Goal: Information Seeking & Learning: Find specific fact

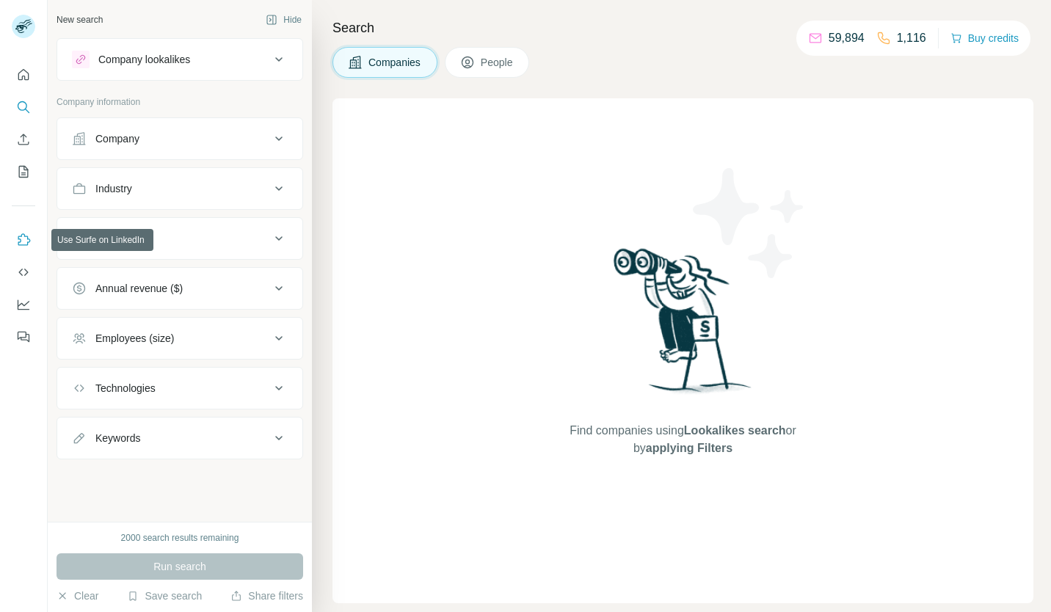
click at [15, 244] on button "Use Surfe on LinkedIn" at bounding box center [23, 240] width 23 height 26
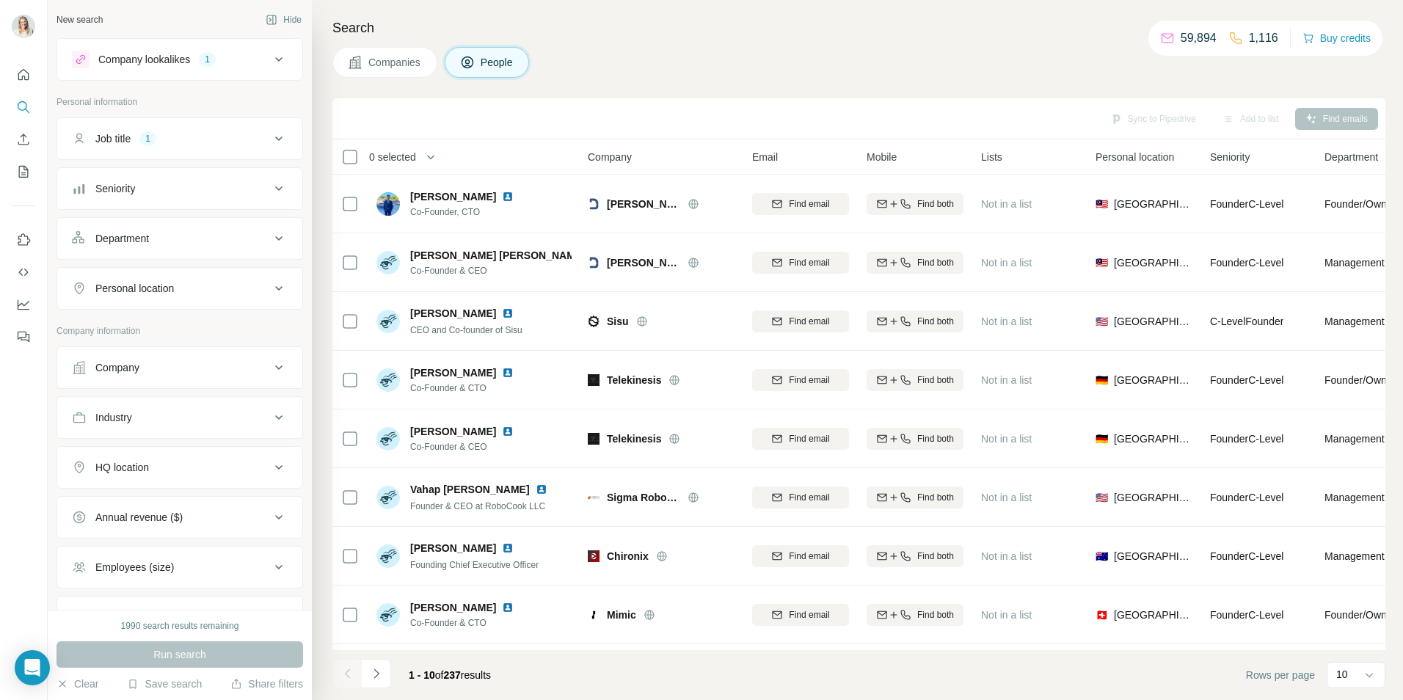
drag, startPoint x: 406, startPoint y: 313, endPoint x: 489, endPoint y: 318, distance: 83.1
click at [489, 318] on div "[PERSON_NAME] CEO and Co-founder of Sisu" at bounding box center [454, 321] width 155 height 31
copy span "[PERSON_NAME]"
drag, startPoint x: 412, startPoint y: 490, endPoint x: 502, endPoint y: 493, distance: 90.4
click at [502, 493] on span "Vahap [PERSON_NAME]" at bounding box center [470, 489] width 120 height 15
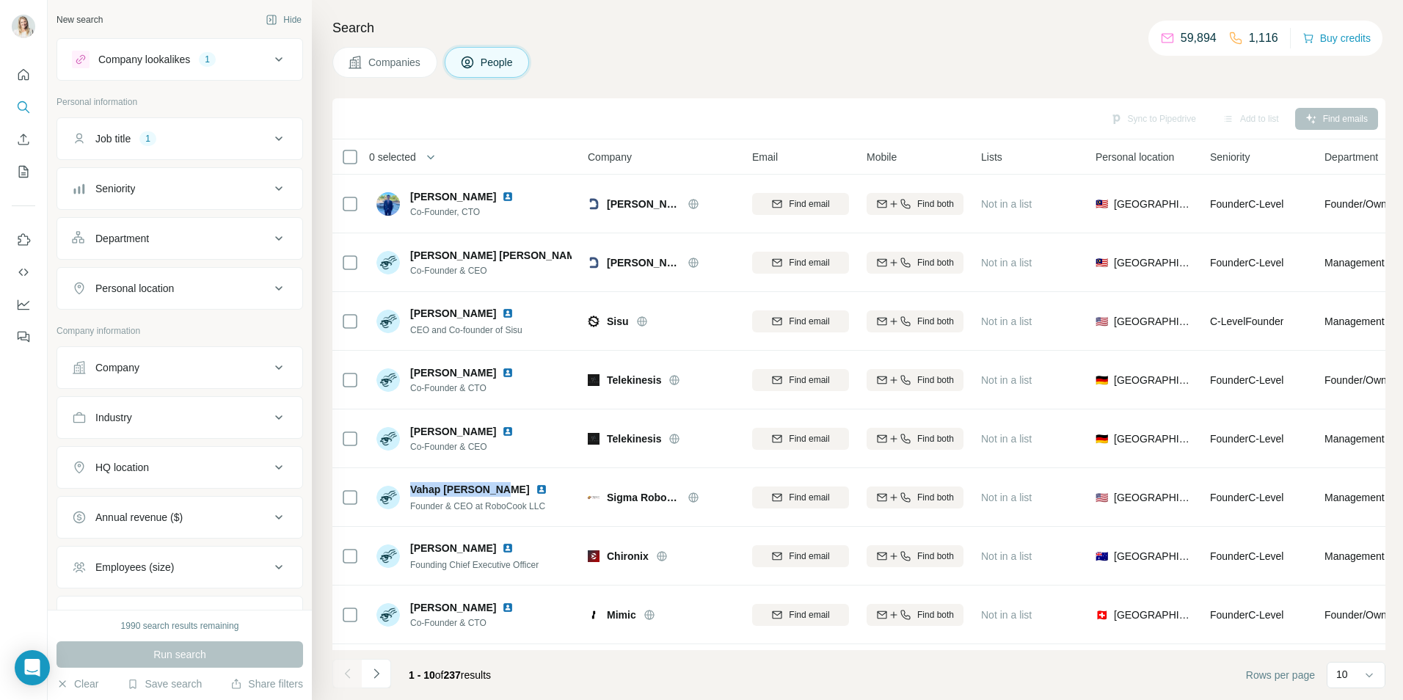
copy span "Vahap [PERSON_NAME]"
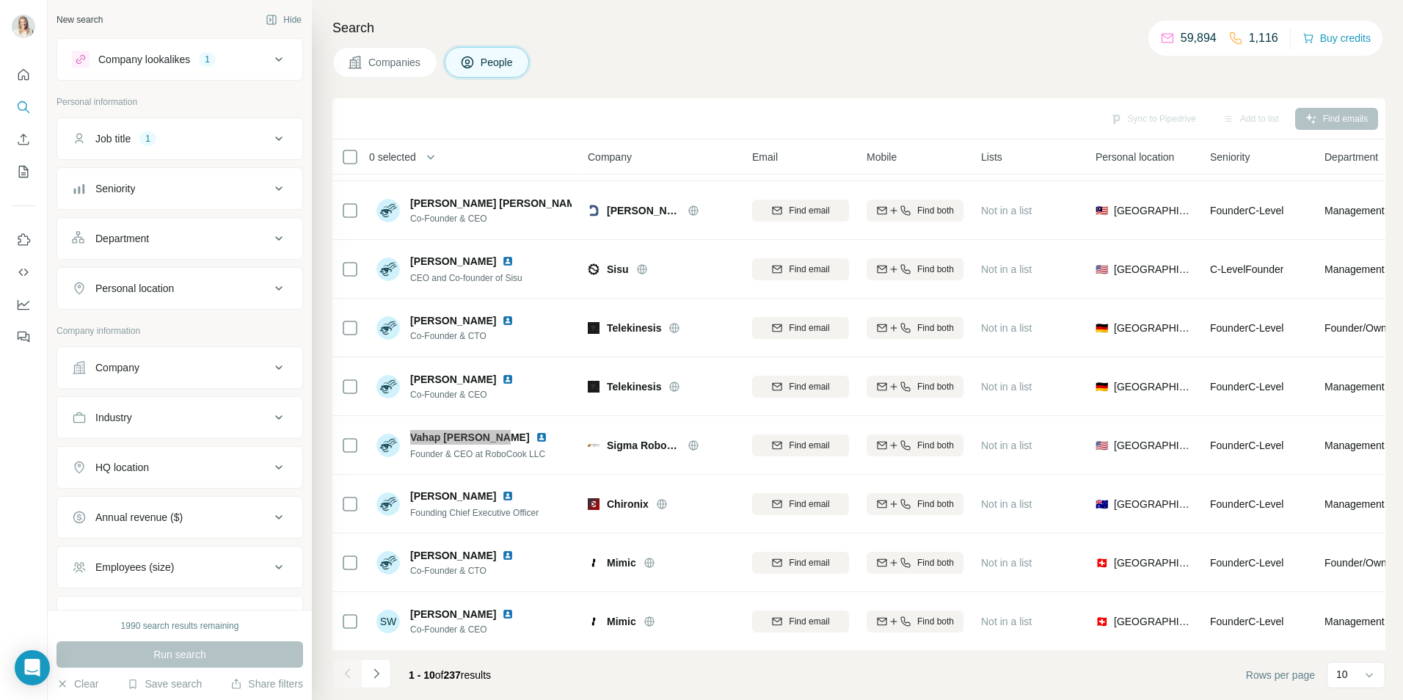
scroll to position [119, 0]
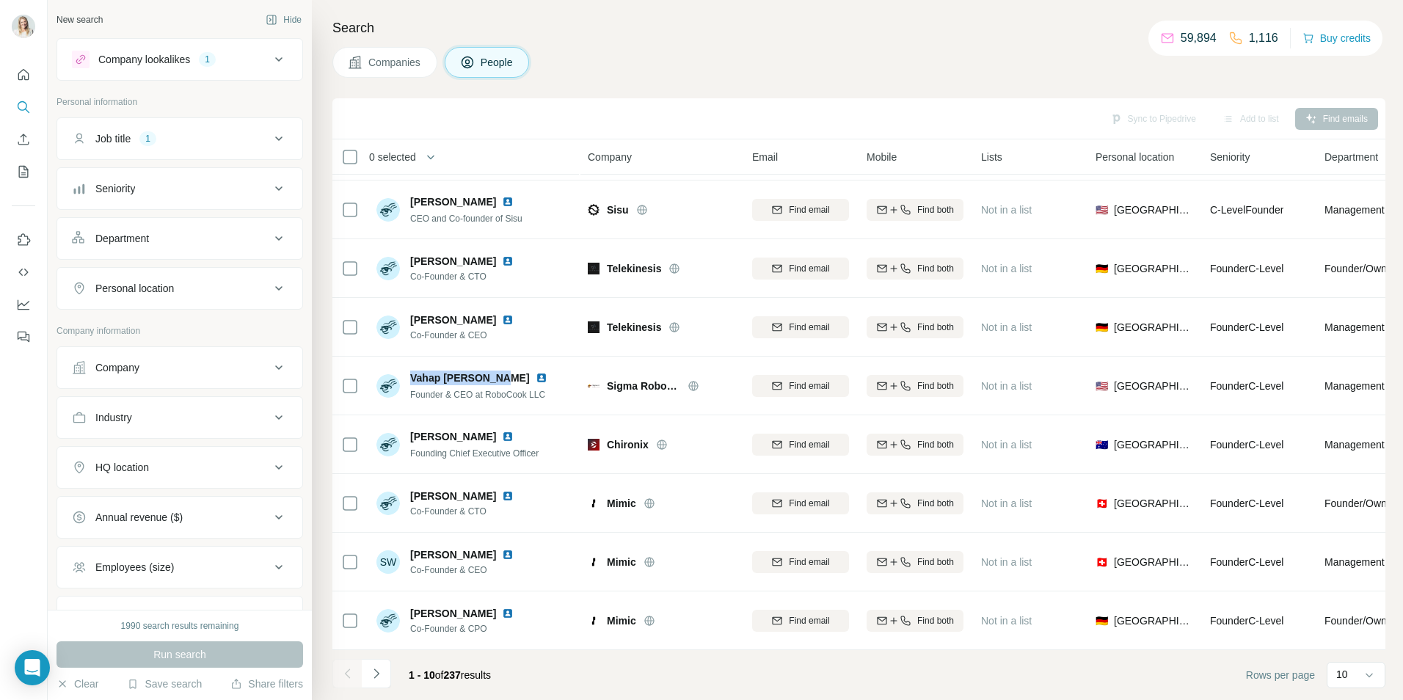
click at [377, 611] on icon "Navigate to next page" at bounding box center [376, 674] width 5 height 10
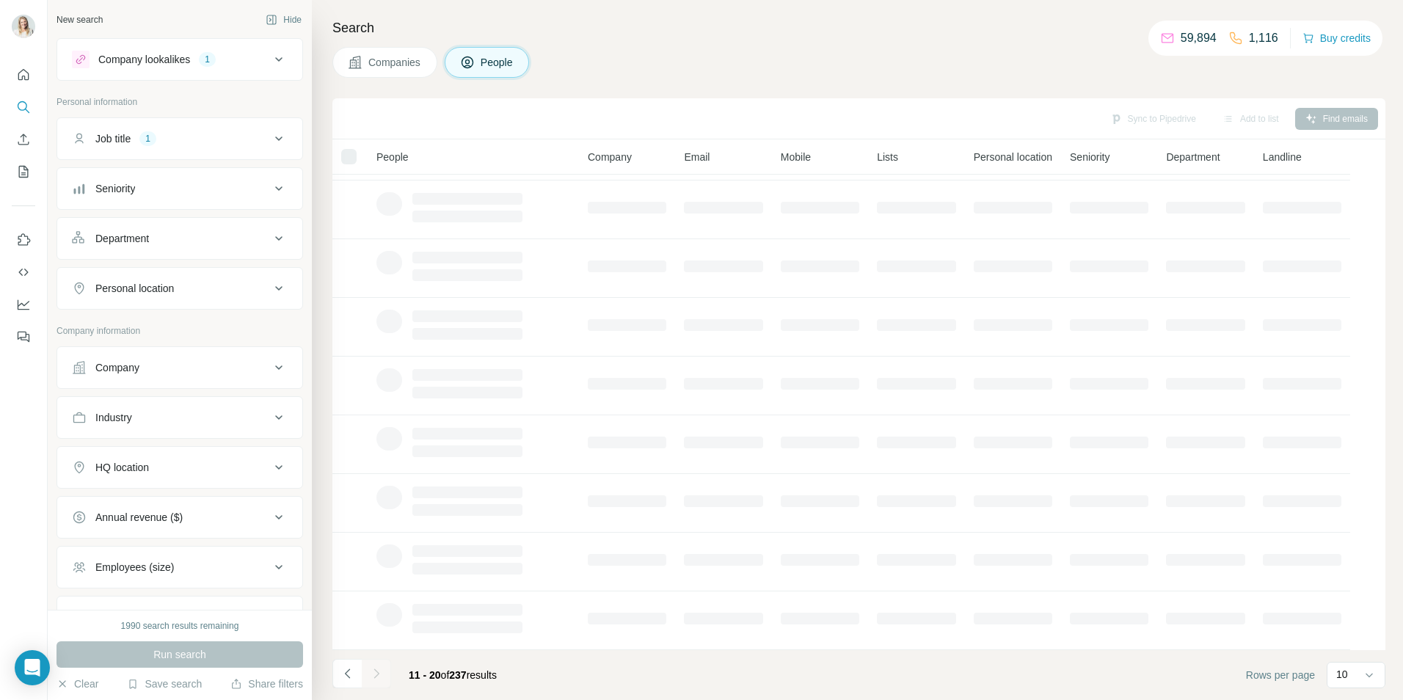
click at [642, 46] on div "Search Companies People Sync to Pipedrive Add to list Find emails People Compan…" at bounding box center [857, 350] width 1091 height 700
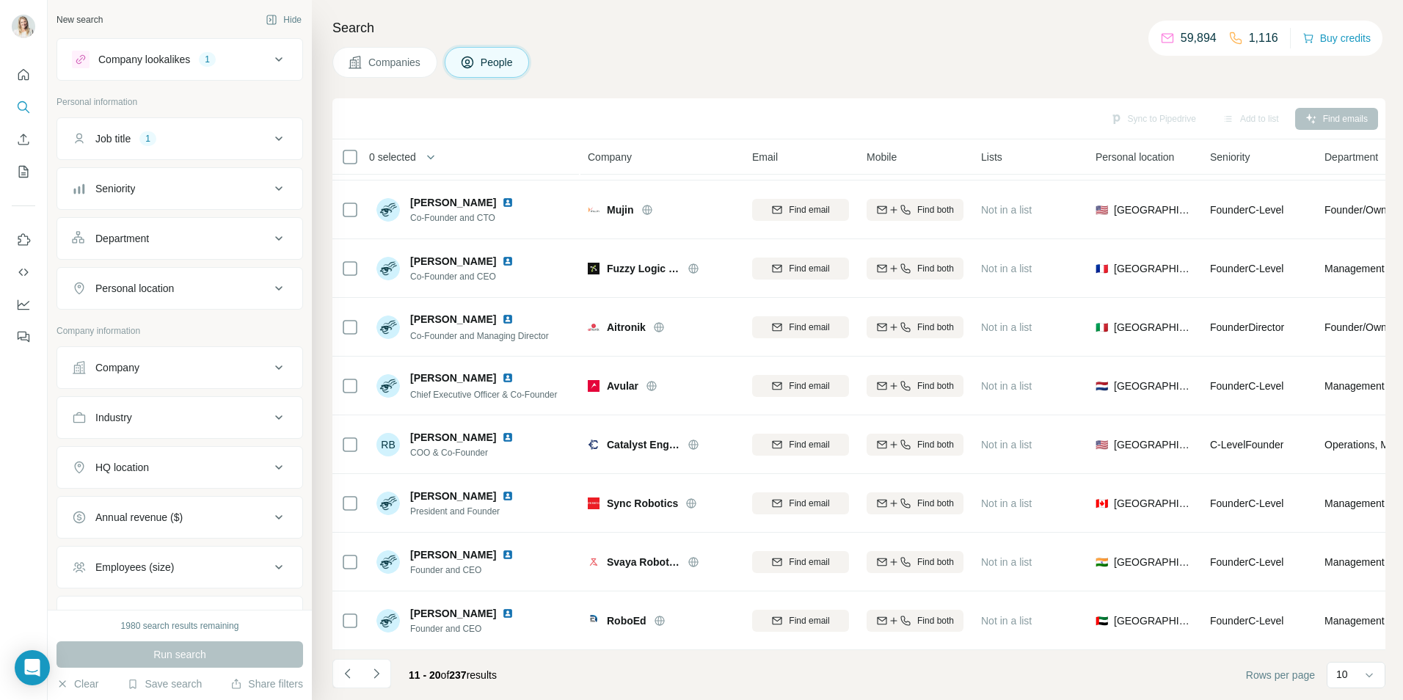
drag, startPoint x: 412, startPoint y: 487, endPoint x: 482, endPoint y: 487, distance: 70.5
click at [482, 489] on span "[PERSON_NAME]" at bounding box center [453, 496] width 86 height 15
copy span "[PERSON_NAME]"
click at [381, 611] on icon "Navigate to next page" at bounding box center [376, 673] width 15 height 15
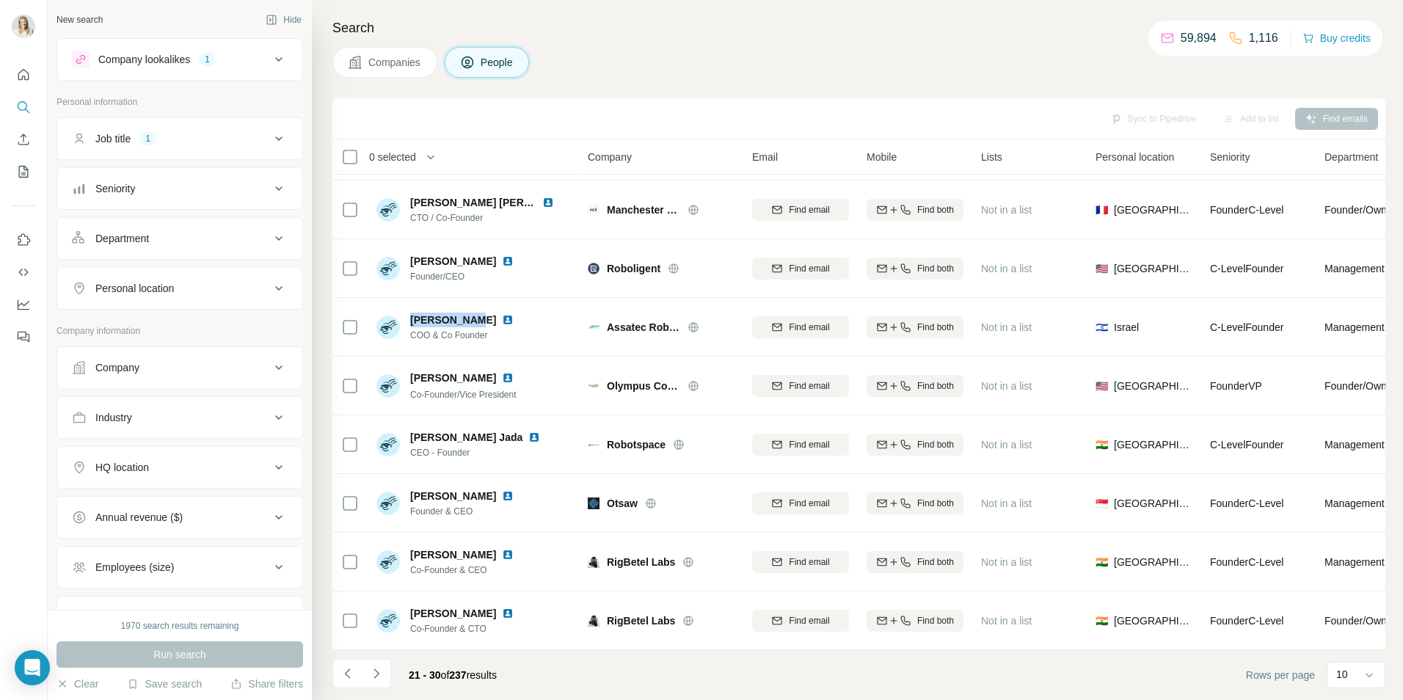
drag, startPoint x: 408, startPoint y: 314, endPoint x: 472, endPoint y: 310, distance: 64.0
click at [472, 313] on div "[PERSON_NAME] COO & Co Founder" at bounding box center [454, 327] width 155 height 29
copy span "[PERSON_NAME]"
drag, startPoint x: 412, startPoint y: 485, endPoint x: 484, endPoint y: 487, distance: 72.0
click at [484, 489] on div "[PERSON_NAME]" at bounding box center [470, 496] width 121 height 15
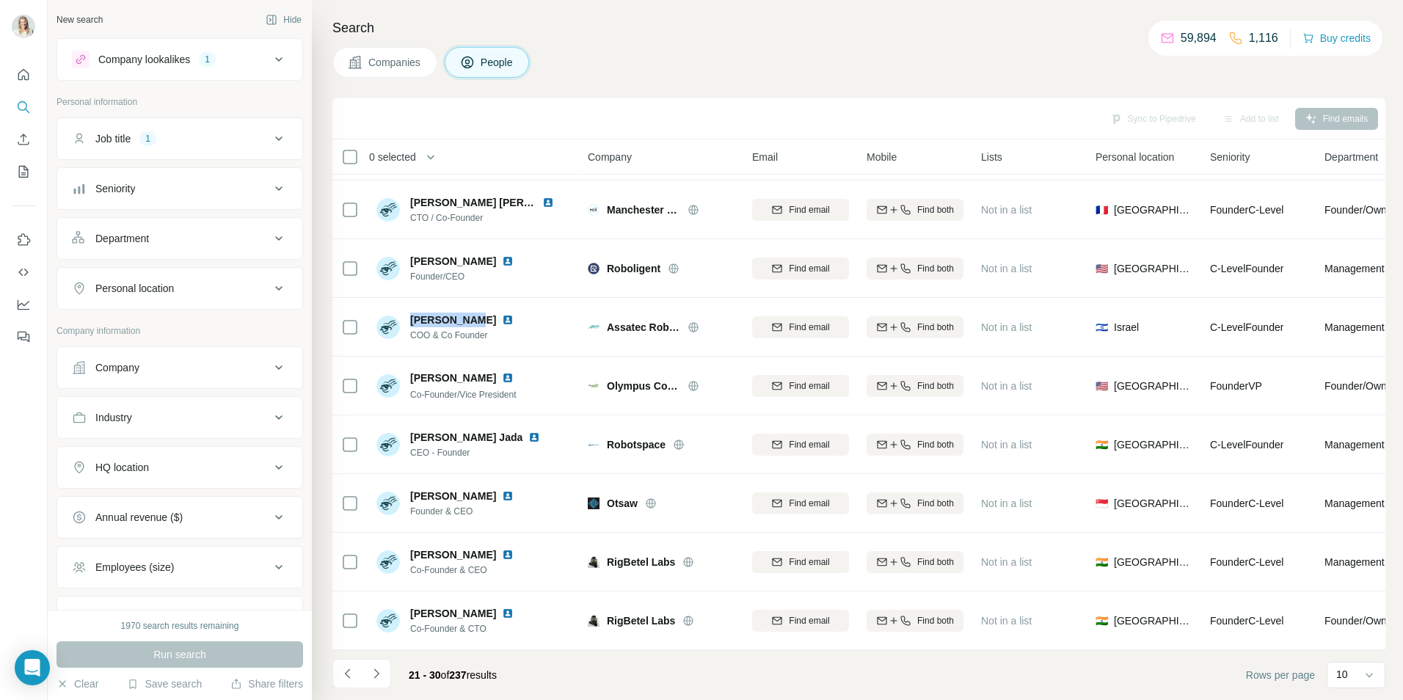
copy span "[PERSON_NAME]"
click at [432, 490] on span "[PERSON_NAME]" at bounding box center [453, 496] width 86 height 15
drag, startPoint x: 411, startPoint y: 490, endPoint x: 486, endPoint y: 484, distance: 75.0
click at [486, 489] on div "[PERSON_NAME]" at bounding box center [470, 496] width 121 height 15
copy span "[PERSON_NAME]"
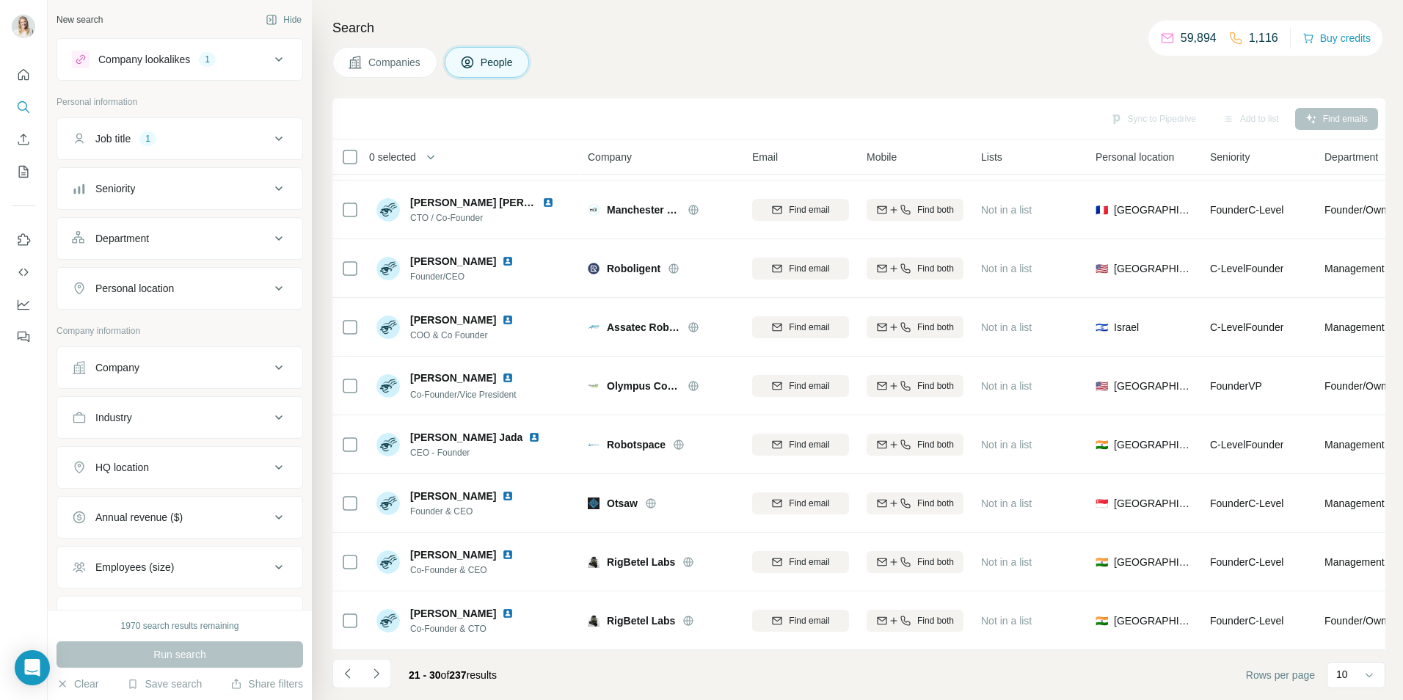
click at [376, 611] on icon "Navigate to next page" at bounding box center [376, 673] width 15 height 15
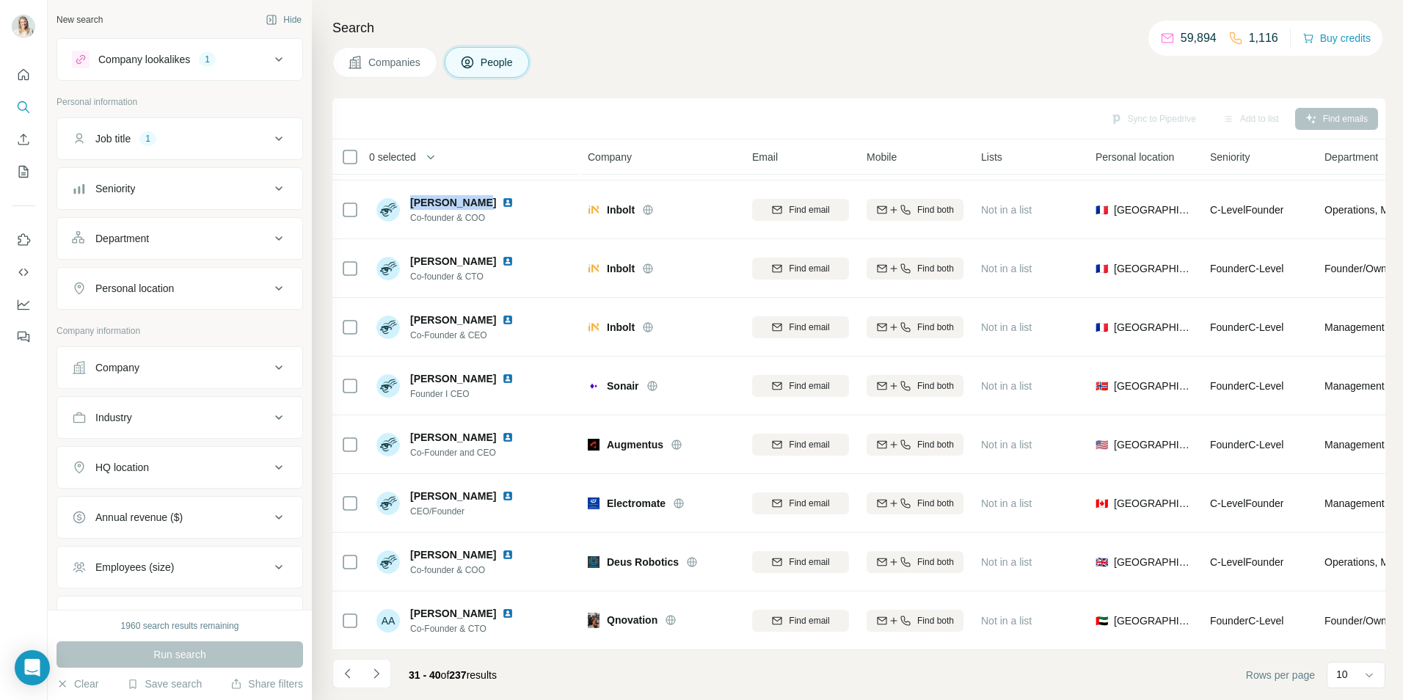
drag, startPoint x: 413, startPoint y: 195, endPoint x: 479, endPoint y: 197, distance: 66.1
click at [479, 197] on div "[PERSON_NAME]" at bounding box center [470, 202] width 121 height 15
copy span "[PERSON_NAME]"
